Goal: Task Accomplishment & Management: Complete application form

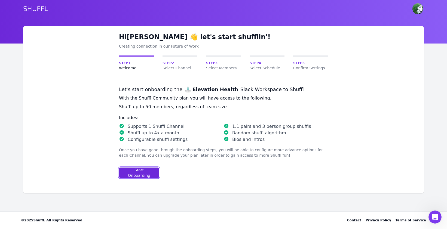
click at [148, 169] on div "Start Onboarding" at bounding box center [139, 172] width 31 height 11
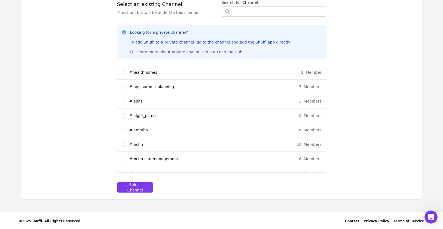
scroll to position [239, 0]
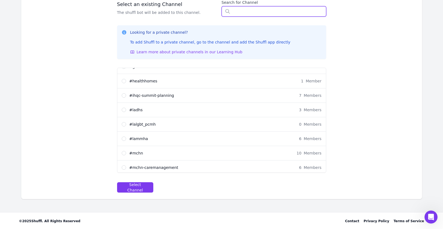
click at [244, 12] on input "text" at bounding box center [273, 11] width 104 height 10
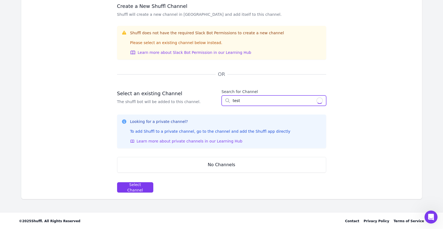
scroll to position [82, 0]
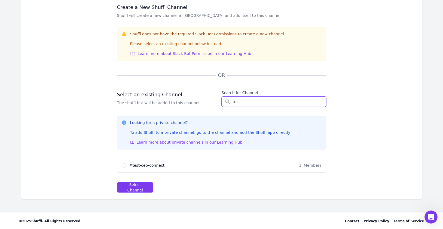
type input "test"
click at [123, 163] on input "# test-ceo-connect 3 Members" at bounding box center [124, 165] width 4 height 4
radio input "true"
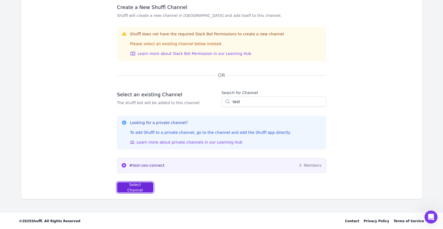
click at [128, 186] on div "Select Channel" at bounding box center [135, 187] width 27 height 11
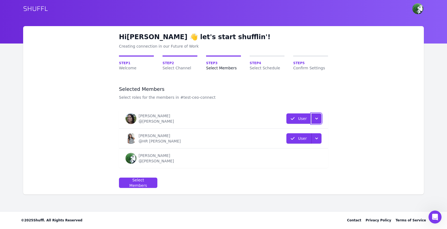
click at [318, 120] on icon "button" at bounding box center [316, 118] width 5 height 5
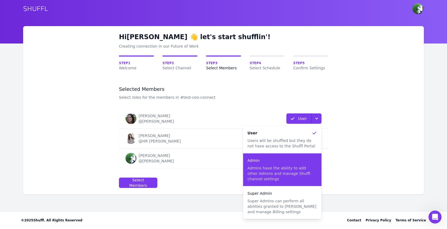
click at [293, 181] on p "Admins have the ability to add other Admins and manage Shuffl channel settings" at bounding box center [282, 173] width 70 height 16
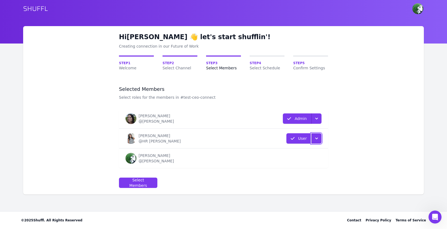
click at [318, 140] on icon "button" at bounding box center [316, 138] width 5 height 5
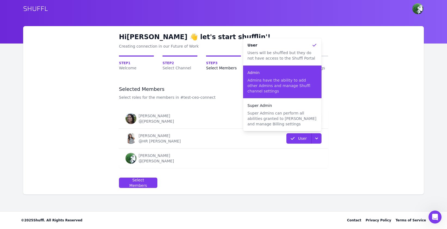
click at [299, 92] on p "Admins have the ability to add other Admins and manage Shuffl channel settings" at bounding box center [282, 86] width 70 height 16
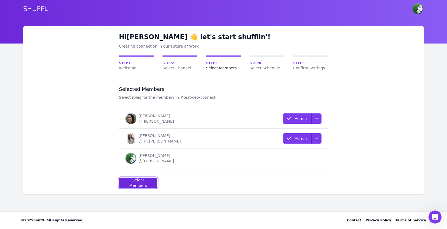
click at [154, 179] on button "Select Members" at bounding box center [138, 183] width 38 height 10
select select "10"
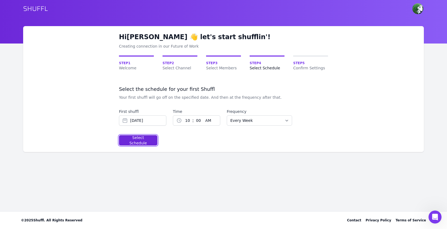
click at [147, 139] on div "Select Schedule" at bounding box center [138, 140] width 29 height 11
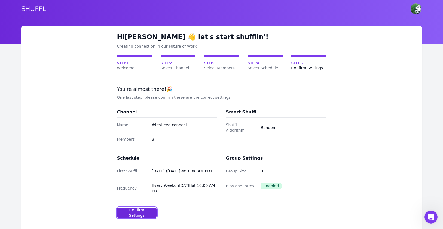
click at [129, 213] on div "Confirm Settings" at bounding box center [137, 212] width 30 height 11
